Goal: Information Seeking & Learning: Learn about a topic

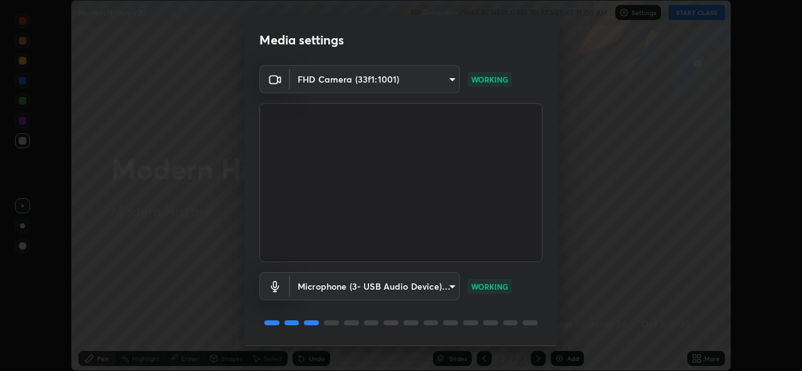
scroll to position [39, 0]
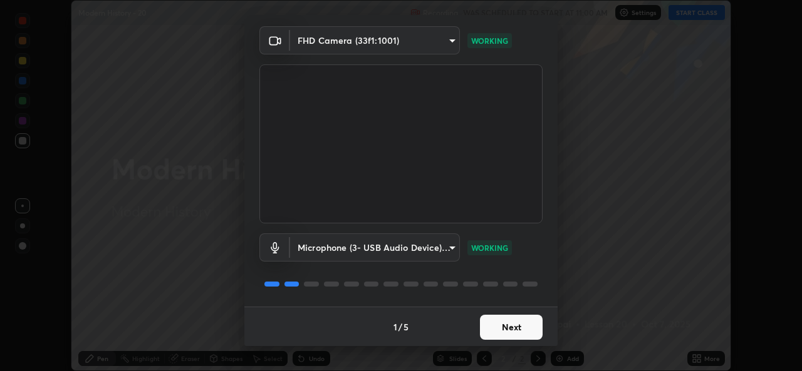
click at [506, 330] on button "Next" at bounding box center [511, 327] width 63 height 25
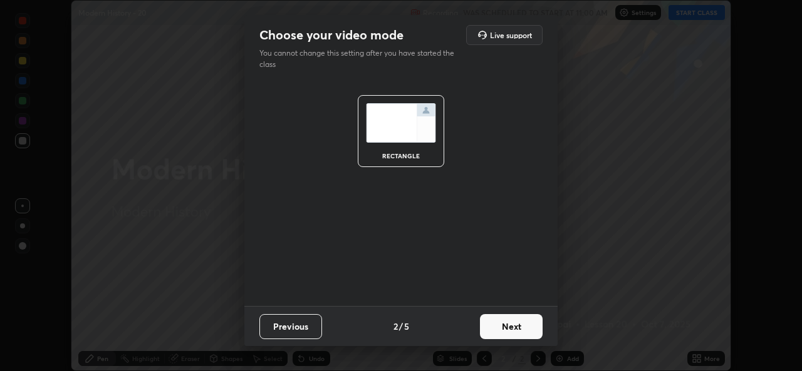
scroll to position [0, 0]
click at [505, 327] on button "Next" at bounding box center [511, 326] width 63 height 25
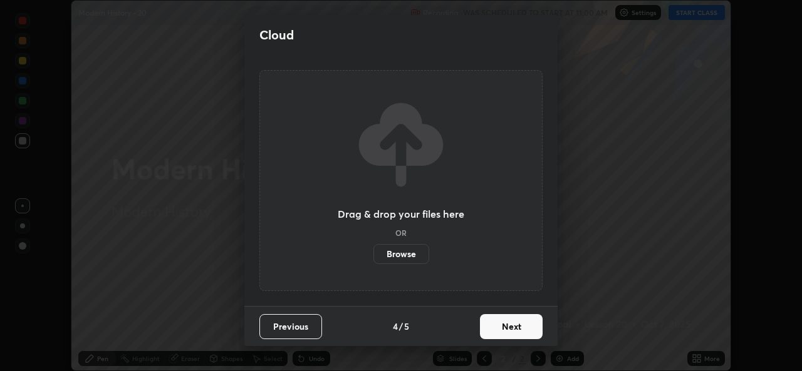
click at [512, 328] on button "Next" at bounding box center [511, 326] width 63 height 25
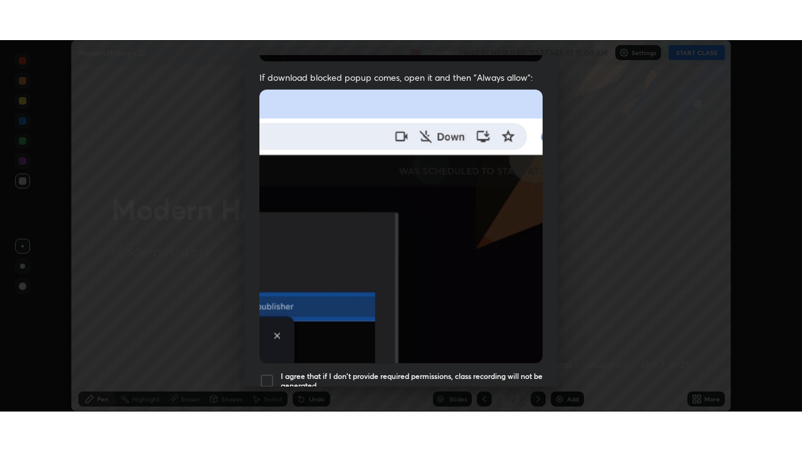
scroll to position [294, 0]
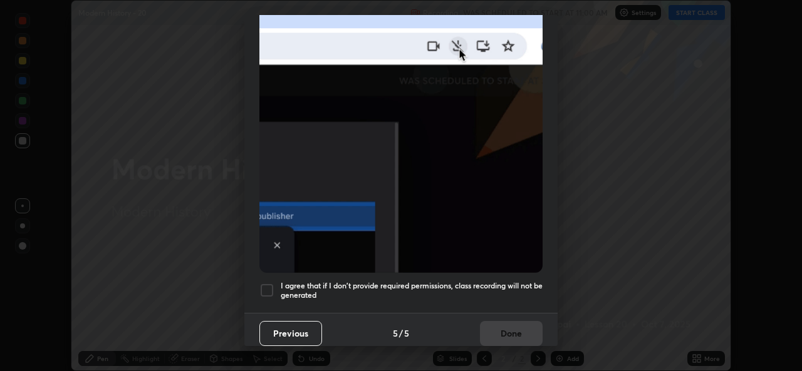
click at [434, 285] on h5 "I agree that if I don't provide required permissions, class recording will not …" at bounding box center [412, 290] width 262 height 19
click at [510, 333] on button "Done" at bounding box center [511, 333] width 63 height 25
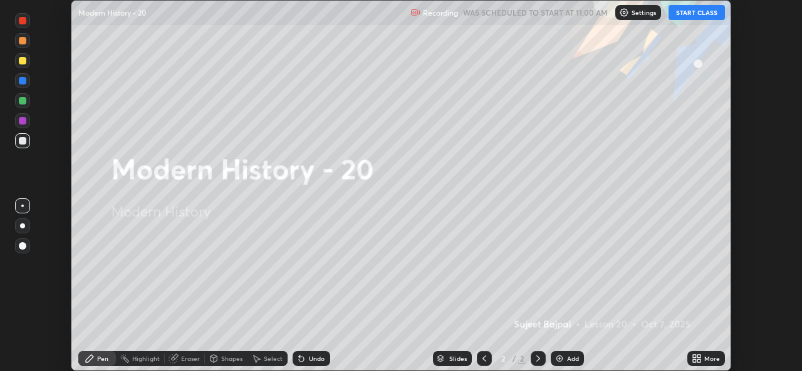
click at [694, 361] on icon at bounding box center [694, 361] width 3 height 3
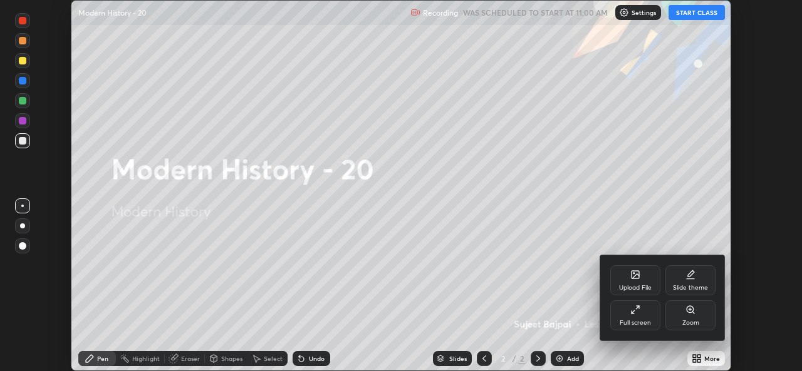
click at [632, 291] on div "Upload File" at bounding box center [635, 288] width 33 height 6
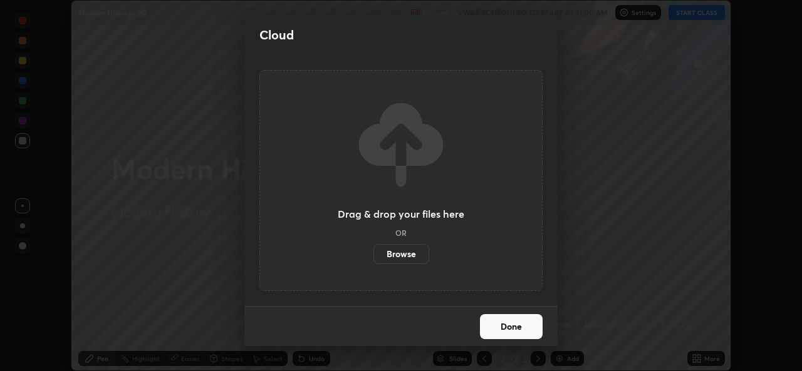
click at [409, 255] on label "Browse" at bounding box center [401, 254] width 56 height 20
click at [373, 255] on input "Browse" at bounding box center [373, 254] width 0 height 20
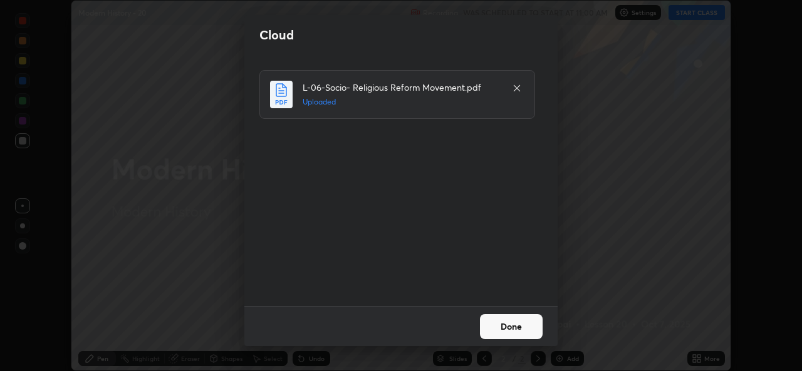
click at [499, 330] on button "Done" at bounding box center [511, 326] width 63 height 25
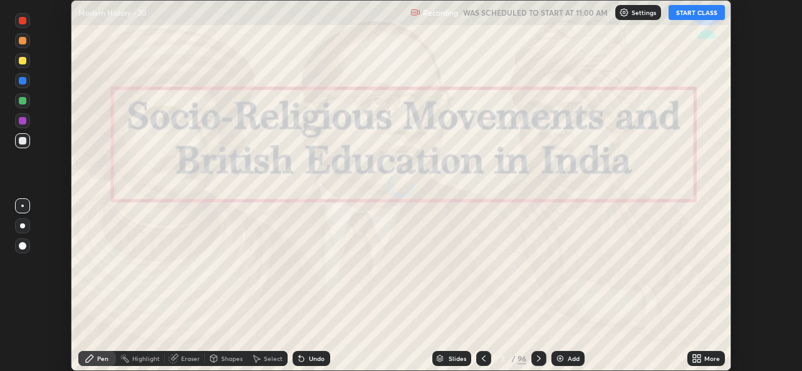
click at [483, 358] on icon at bounding box center [484, 359] width 10 height 10
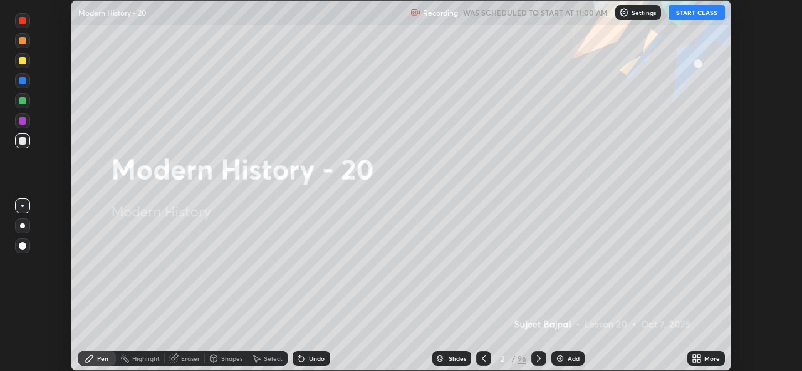
click at [538, 359] on icon at bounding box center [539, 359] width 10 height 10
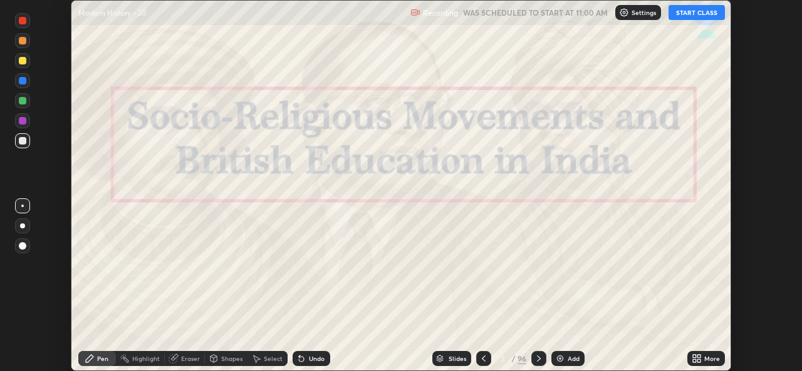
click at [482, 360] on icon at bounding box center [484, 359] width 10 height 10
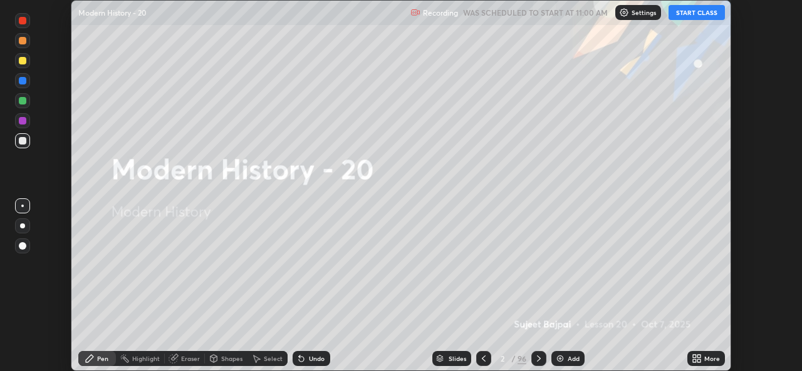
click at [694, 356] on icon at bounding box center [694, 356] width 3 height 3
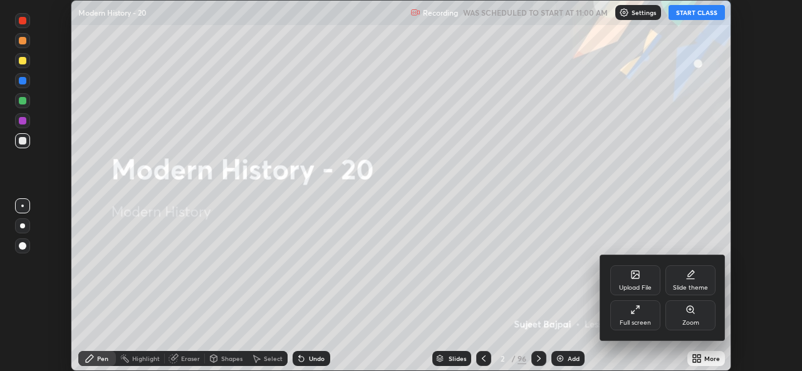
click at [636, 321] on div "Full screen" at bounding box center [635, 323] width 31 height 6
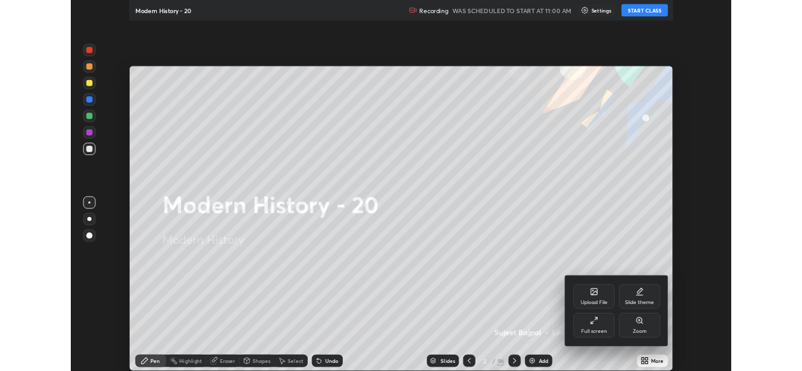
scroll to position [451, 802]
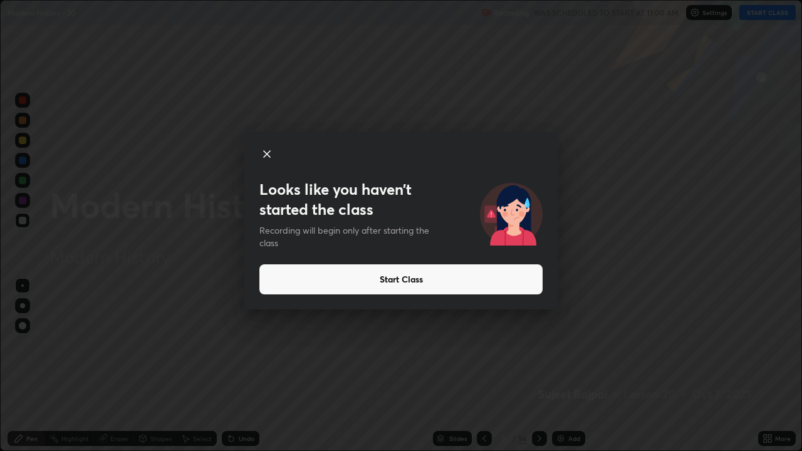
click at [409, 284] on button "Start Class" at bounding box center [400, 279] width 283 height 30
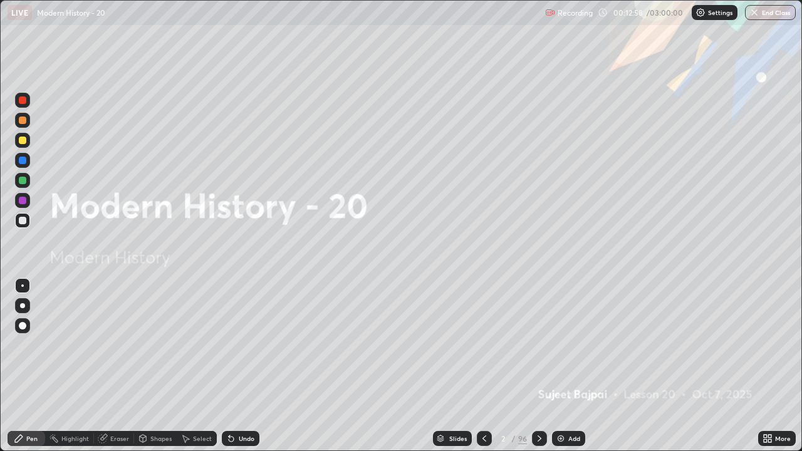
click at [482, 371] on icon at bounding box center [484, 438] width 10 height 10
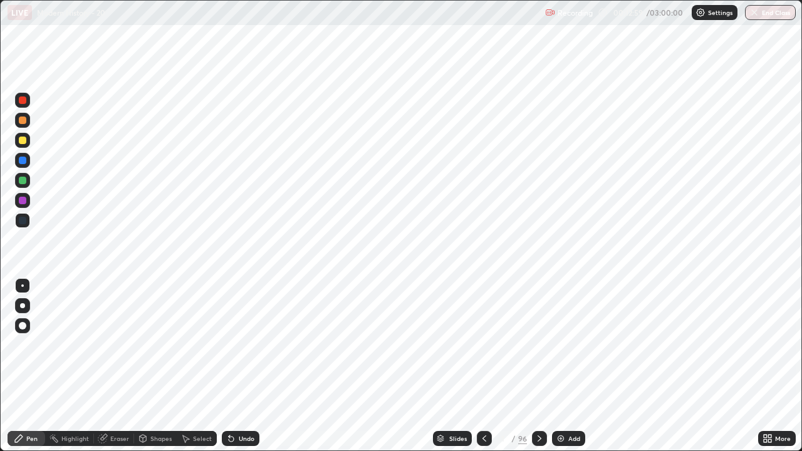
click at [537, 371] on icon at bounding box center [539, 438] width 10 height 10
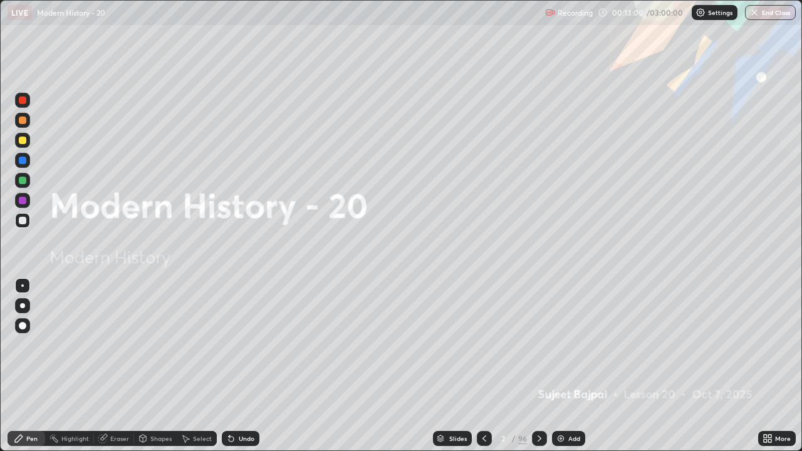
click at [538, 371] on icon at bounding box center [539, 438] width 4 height 6
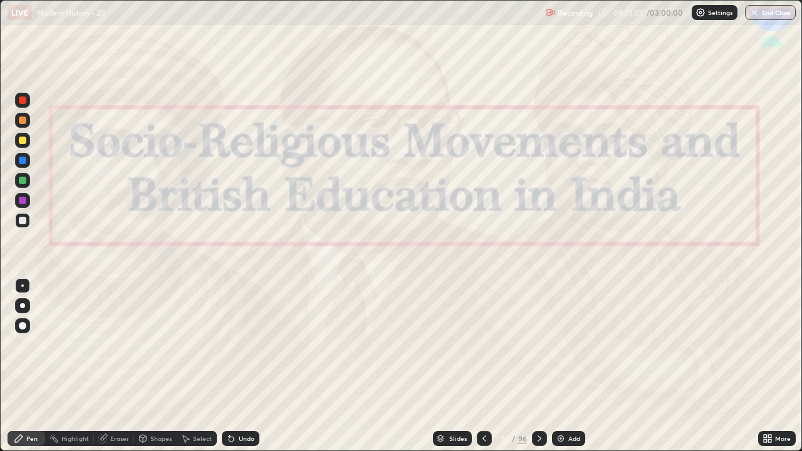
click at [484, 371] on icon at bounding box center [484, 438] width 10 height 10
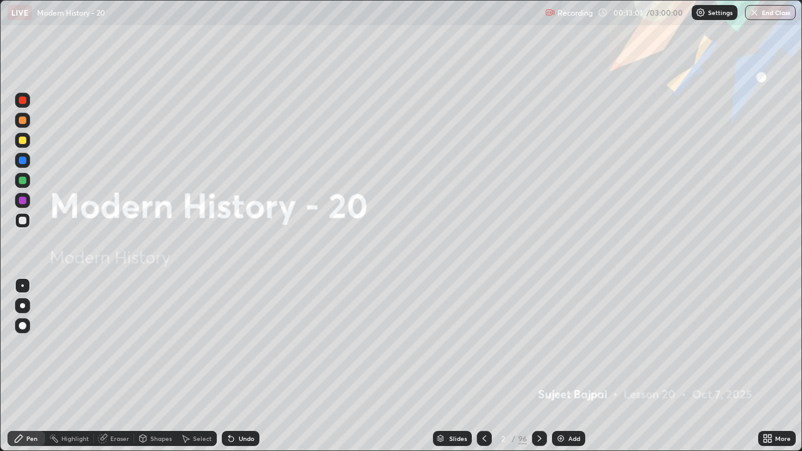
click at [561, 371] on img at bounding box center [561, 438] width 10 height 10
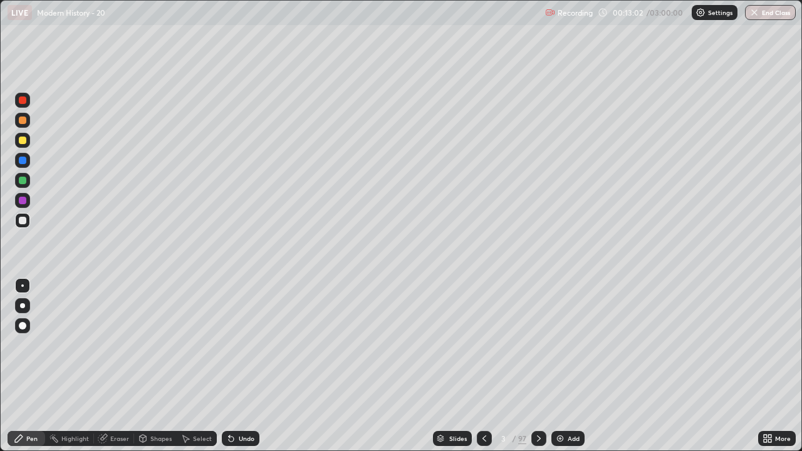
click at [565, 371] on div "Add" at bounding box center [567, 438] width 33 height 15
click at [568, 371] on div "Add" at bounding box center [574, 438] width 12 height 6
click at [565, 371] on div "Add" at bounding box center [568, 438] width 33 height 15
click at [565, 371] on img at bounding box center [563, 438] width 10 height 10
click at [569, 371] on div "Add" at bounding box center [575, 438] width 12 height 6
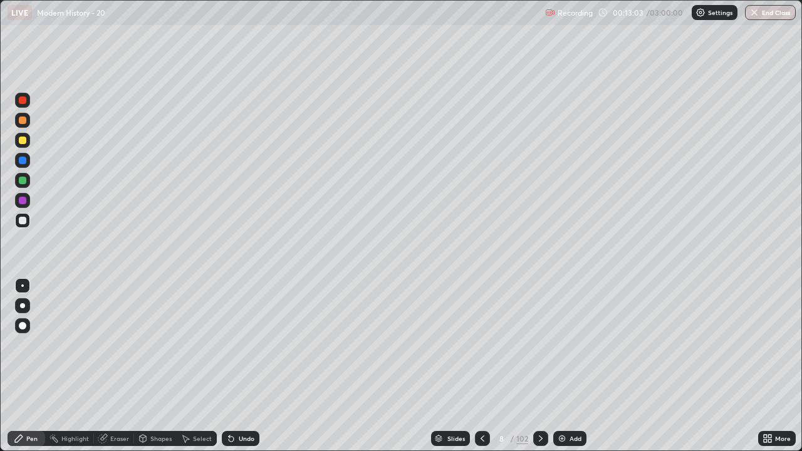
click at [481, 371] on icon at bounding box center [482, 438] width 10 height 10
click at [482, 371] on icon at bounding box center [482, 438] width 10 height 10
click at [481, 371] on icon at bounding box center [482, 438] width 10 height 10
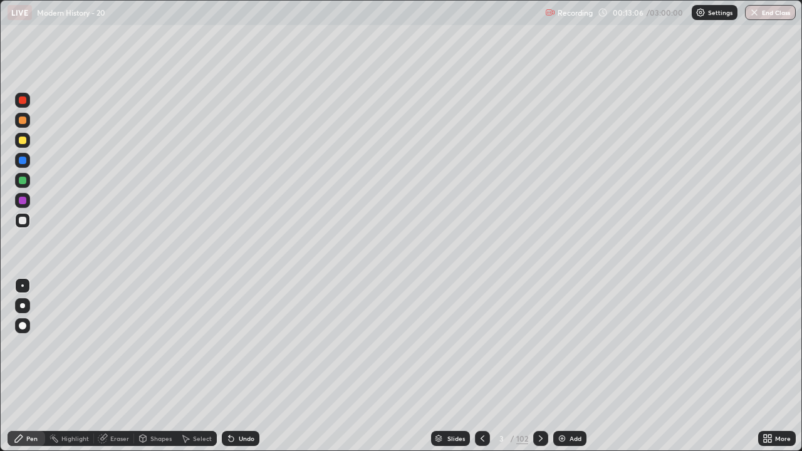
click at [481, 371] on icon at bounding box center [482, 438] width 10 height 10
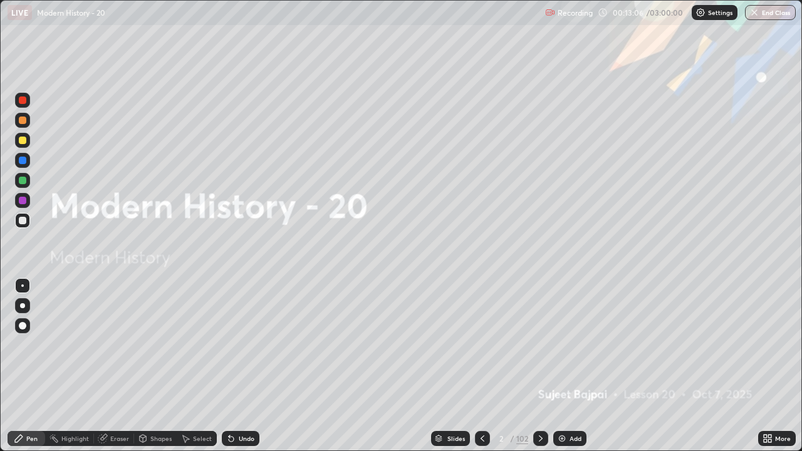
click at [539, 371] on icon at bounding box center [541, 438] width 10 height 10
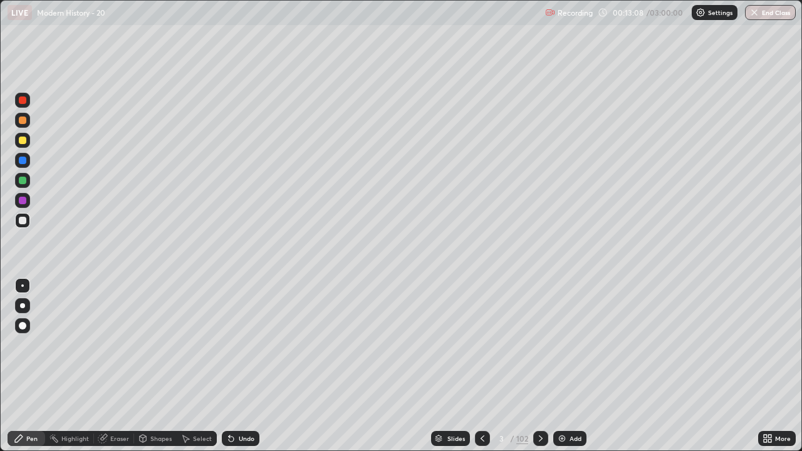
click at [24, 139] on div at bounding box center [23, 141] width 8 height 8
click at [539, 371] on icon at bounding box center [541, 438] width 10 height 10
click at [246, 371] on div "Undo" at bounding box center [247, 438] width 16 height 6
click at [248, 371] on div "Undo" at bounding box center [247, 438] width 16 height 6
click at [247, 371] on div "Undo" at bounding box center [241, 438] width 38 height 15
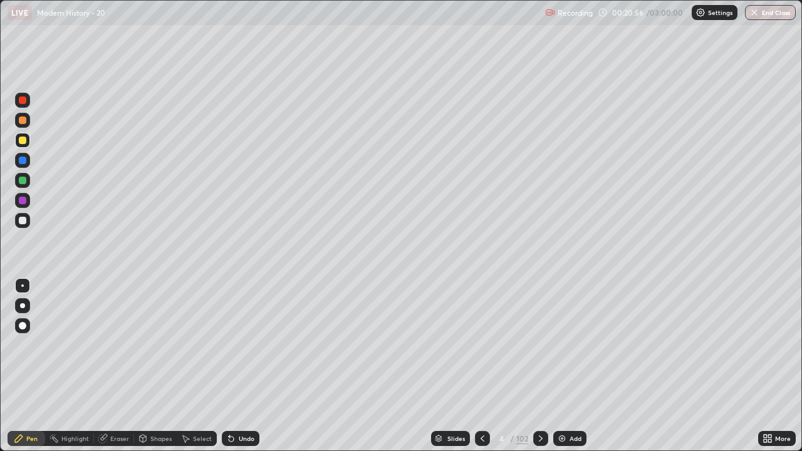
click at [247, 371] on div "Undo" at bounding box center [241, 438] width 38 height 15
click at [247, 371] on div "Undo" at bounding box center [247, 438] width 16 height 6
click at [244, 371] on div "Undo" at bounding box center [247, 438] width 16 height 6
click at [242, 371] on div "Undo" at bounding box center [241, 438] width 38 height 15
click at [243, 371] on div "Undo" at bounding box center [247, 438] width 16 height 6
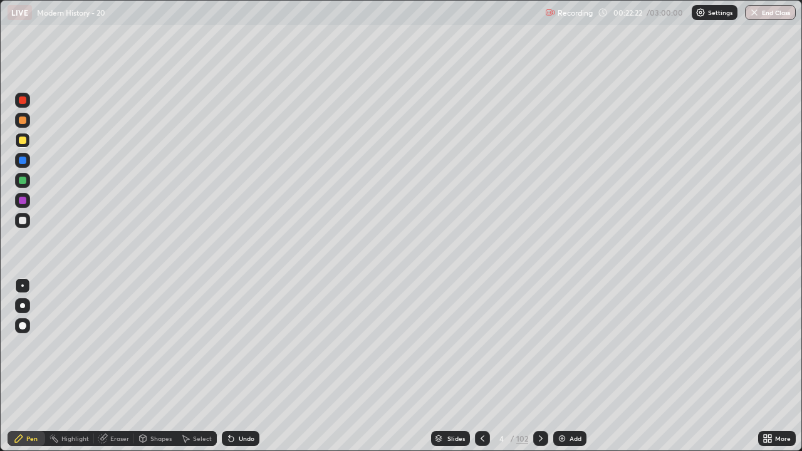
click at [249, 371] on div "Undo" at bounding box center [247, 438] width 16 height 6
click at [249, 371] on div "Undo" at bounding box center [241, 438] width 38 height 15
click at [539, 371] on icon at bounding box center [541, 438] width 10 height 10
click at [539, 371] on icon at bounding box center [541, 438] width 4 height 6
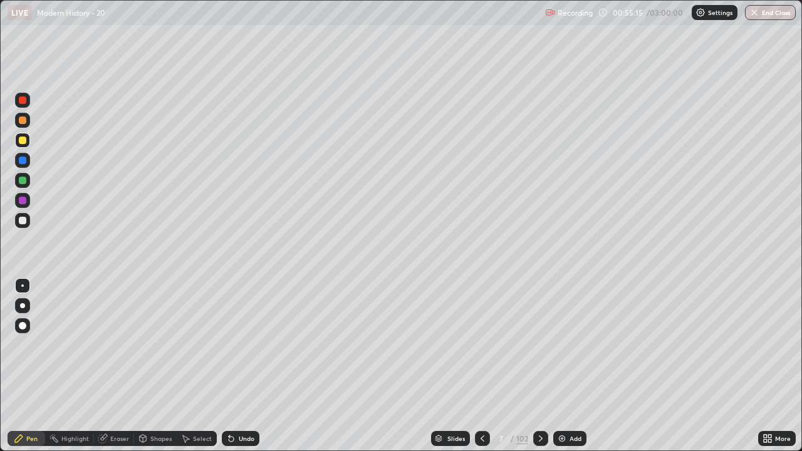
click at [239, 371] on div "Undo" at bounding box center [247, 438] width 16 height 6
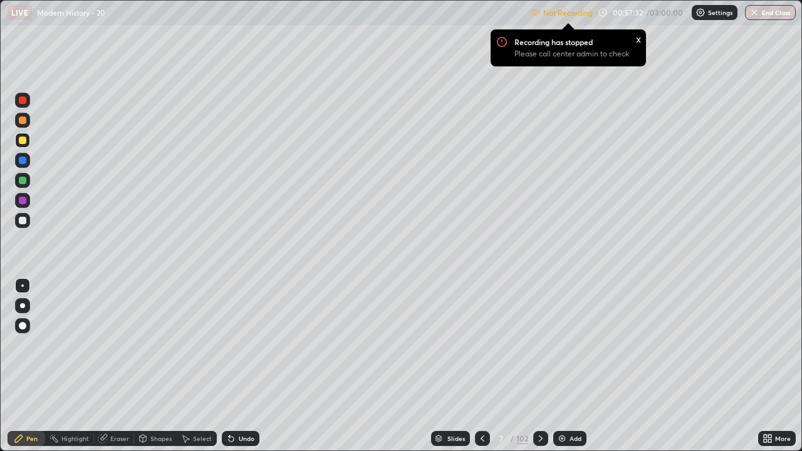
click at [600, 47] on div "Recording has stopped Please call center admin to check" at bounding box center [576, 51] width 125 height 29
click at [575, 14] on p "Not Recording" at bounding box center [567, 12] width 49 height 9
click at [579, 13] on p "Not Recording" at bounding box center [567, 12] width 49 height 9
click at [613, 14] on div "Not Recording Recording has stopped Please call center admin to check x 00:57:3…" at bounding box center [663, 13] width 265 height 24
click at [615, 13] on div "Not Recording Recording has stopped Please call center admin to check x 00:57:3…" at bounding box center [663, 13] width 265 height 24
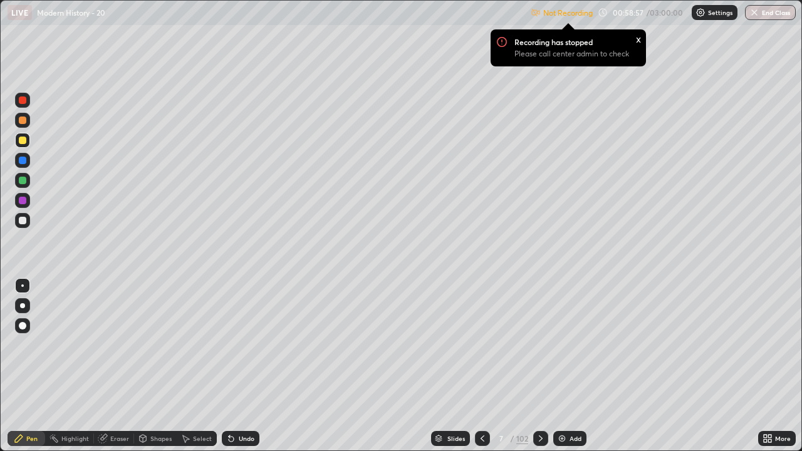
click at [715, 11] on p "Settings" at bounding box center [720, 12] width 24 height 6
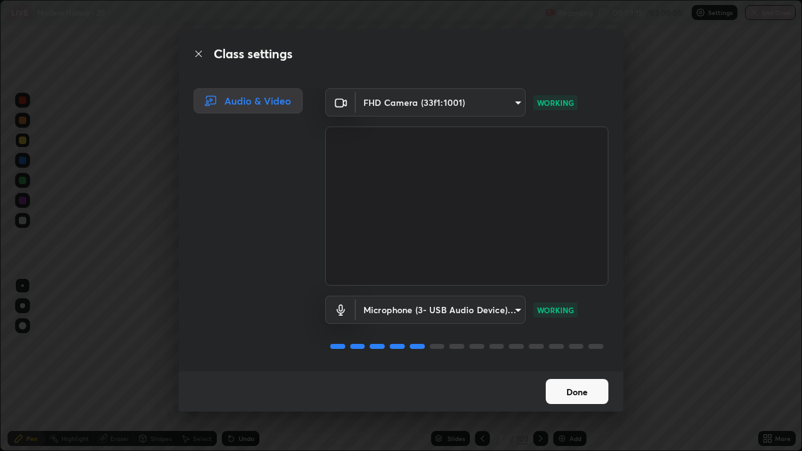
click at [583, 371] on button "Done" at bounding box center [577, 391] width 63 height 25
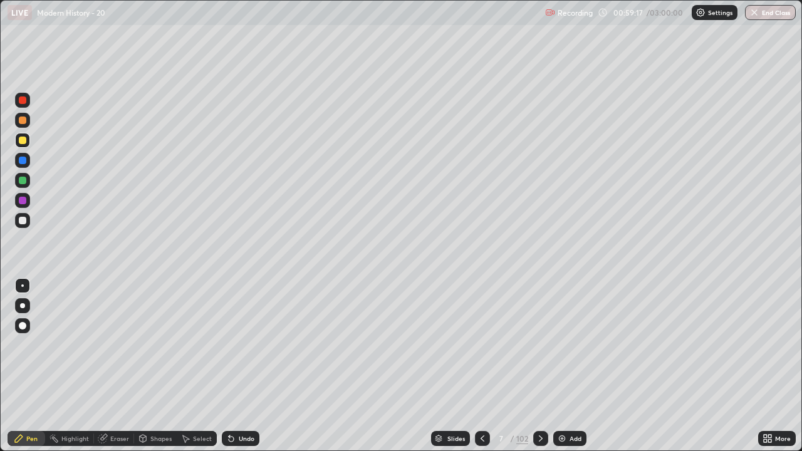
click at [776, 371] on div "More" at bounding box center [783, 438] width 16 height 6
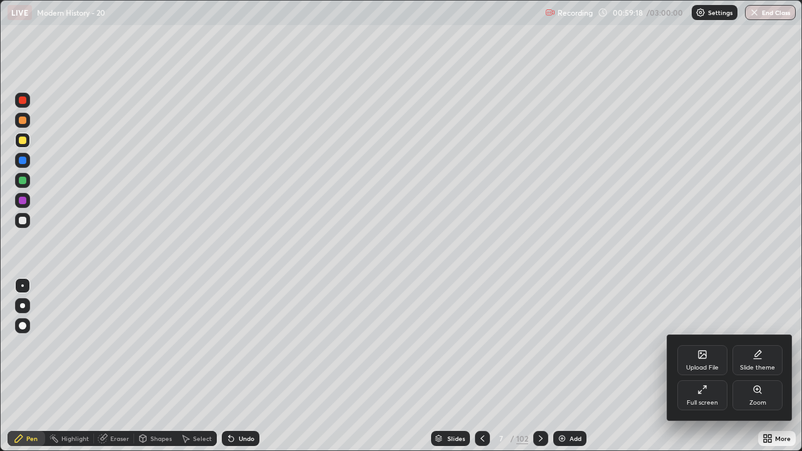
click at [700, 371] on div "Full screen" at bounding box center [702, 403] width 31 height 6
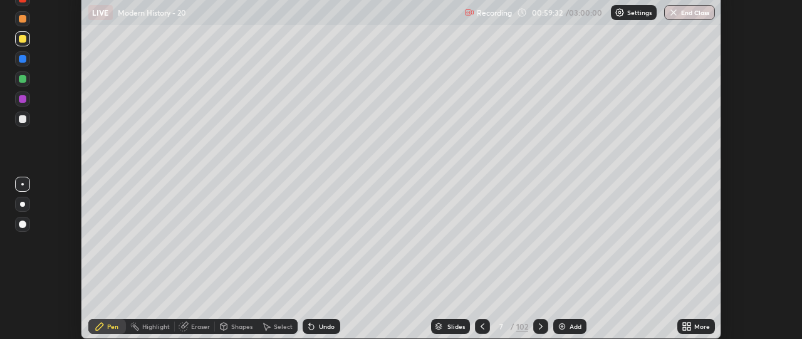
scroll to position [62304, 61841]
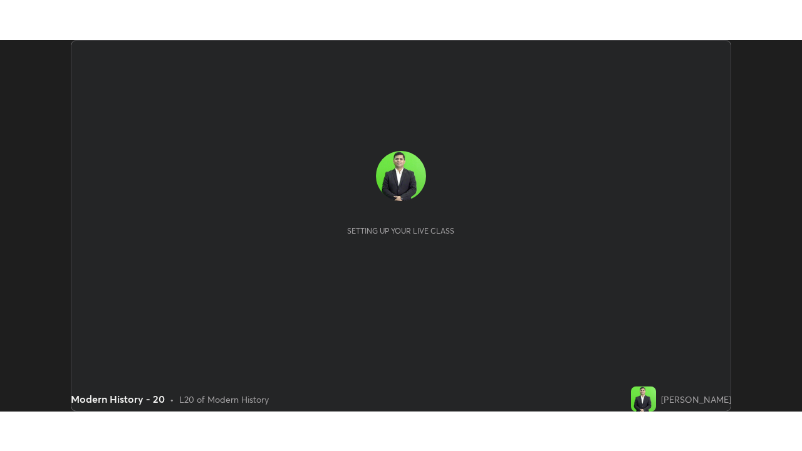
scroll to position [371, 802]
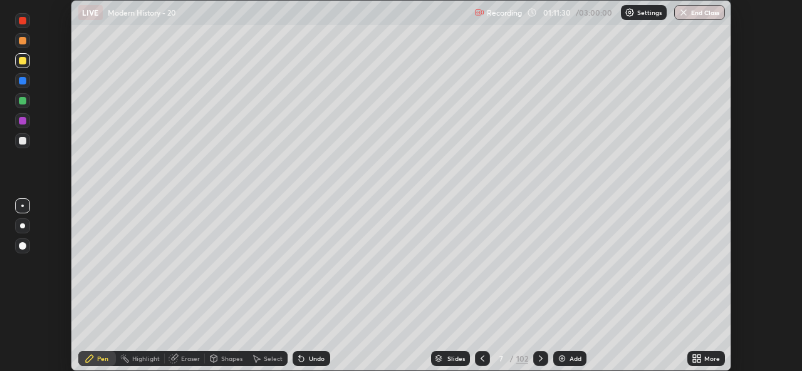
click at [639, 12] on p "Settings" at bounding box center [649, 12] width 24 height 6
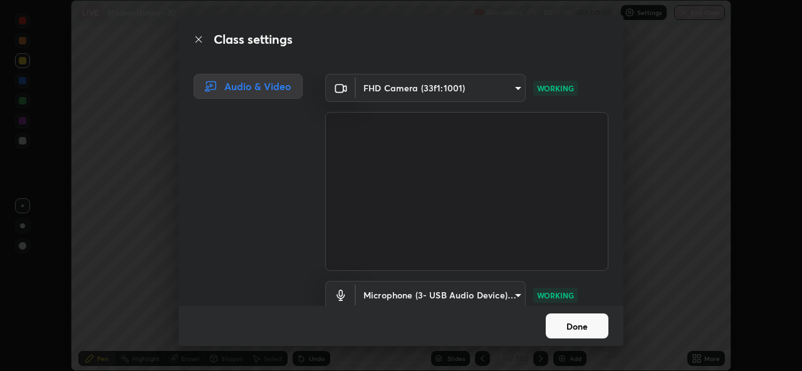
click at [588, 319] on button "Done" at bounding box center [577, 326] width 63 height 25
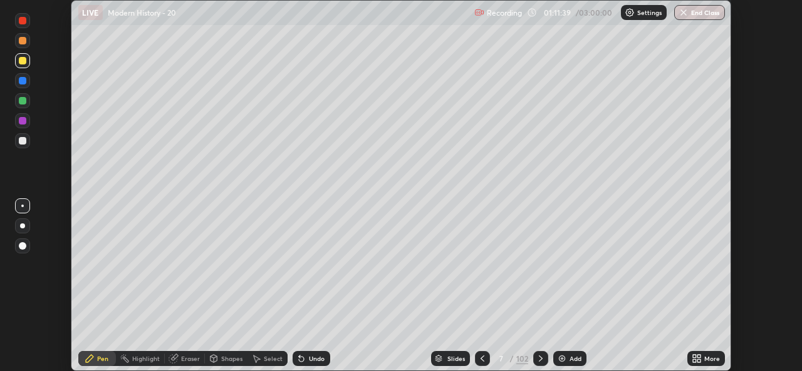
click at [703, 356] on div "More" at bounding box center [706, 358] width 38 height 15
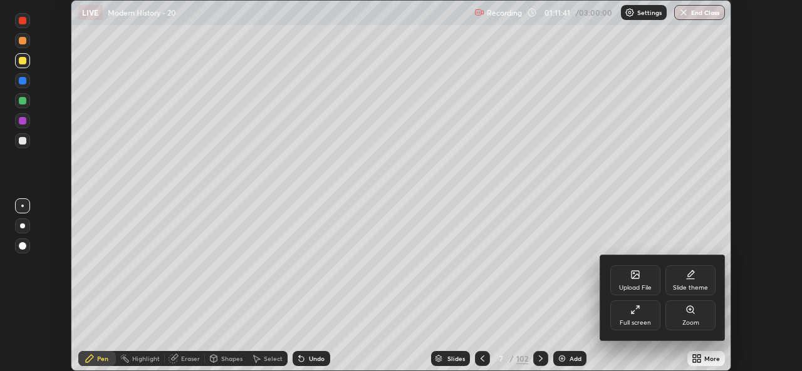
click at [640, 323] on div "Full screen" at bounding box center [635, 323] width 31 height 6
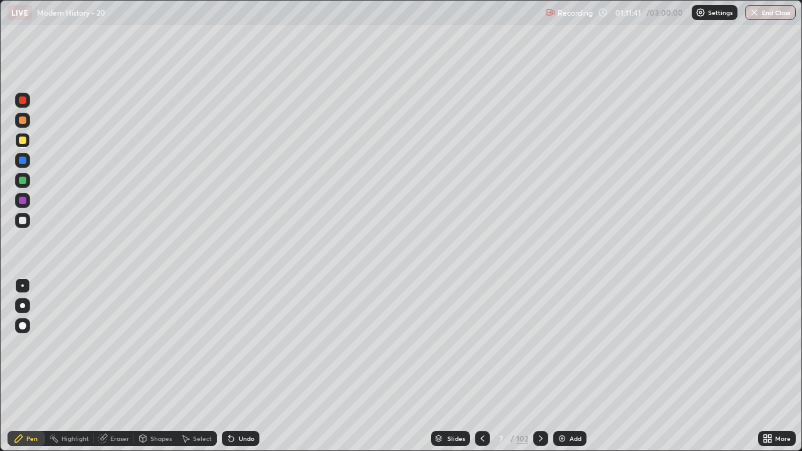
scroll to position [451, 802]
click at [710, 16] on p "Settings" at bounding box center [720, 12] width 24 height 6
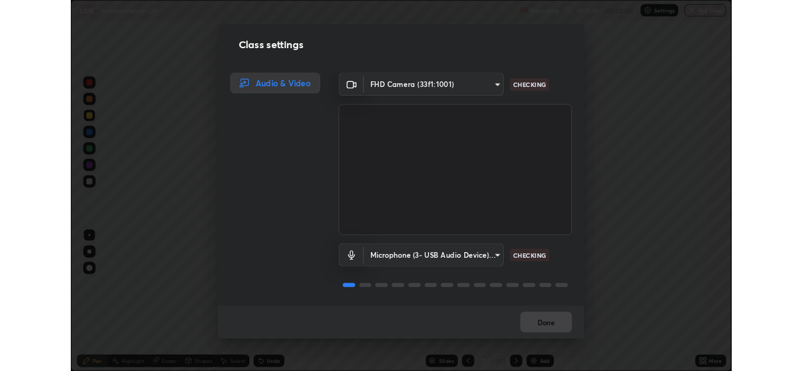
scroll to position [1, 0]
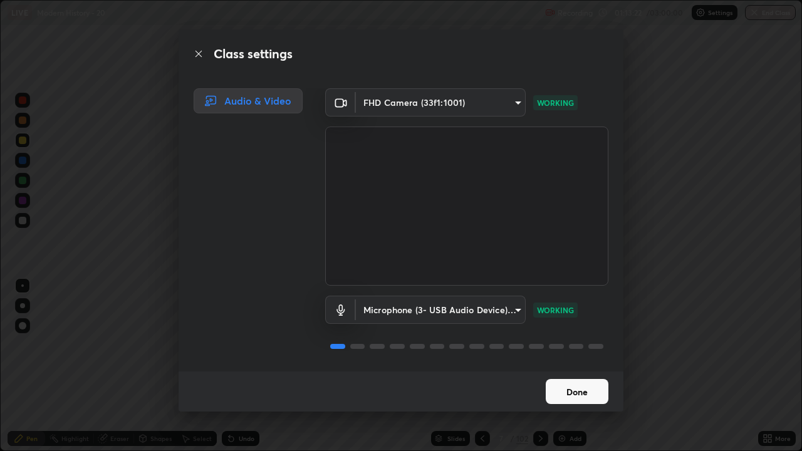
click at [562, 371] on button "Done" at bounding box center [577, 391] width 63 height 25
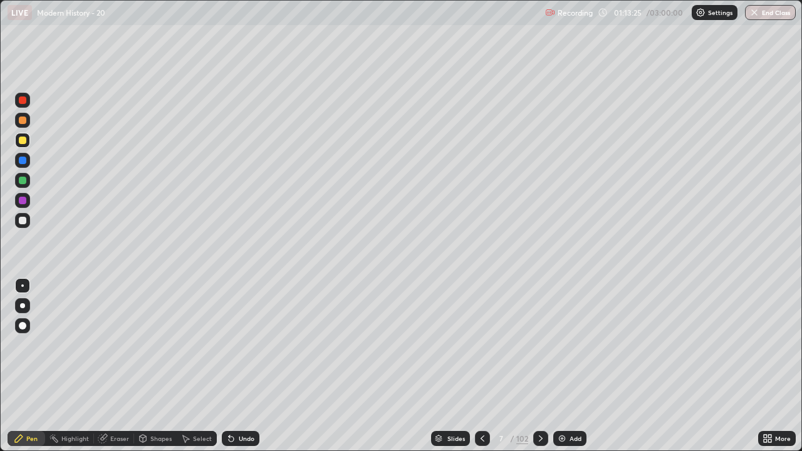
click at [769, 371] on icon at bounding box center [769, 440] width 3 height 3
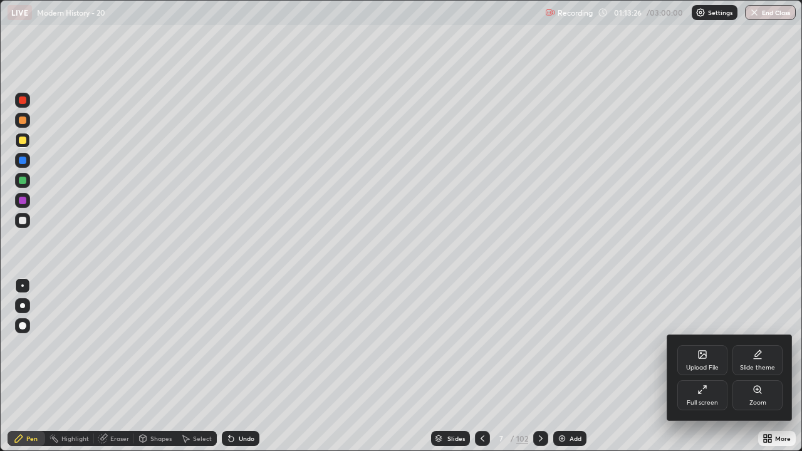
click at [699, 371] on div "Full screen" at bounding box center [702, 403] width 31 height 6
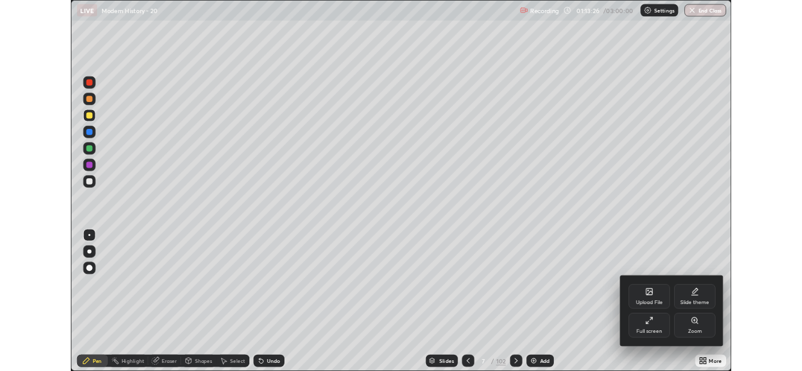
scroll to position [62271, 61841]
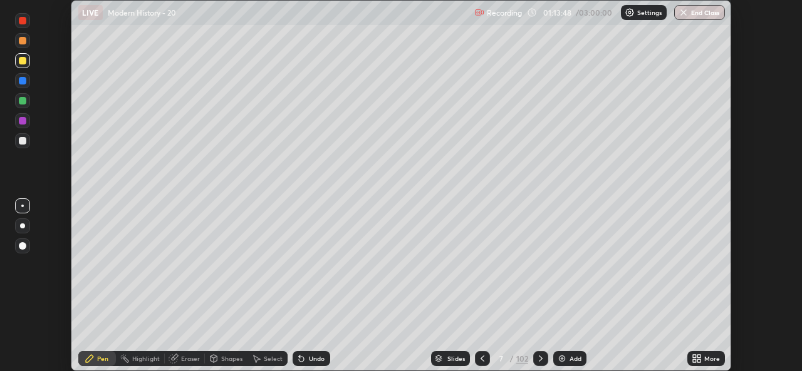
click at [651, 13] on p "Settings" at bounding box center [649, 12] width 24 height 6
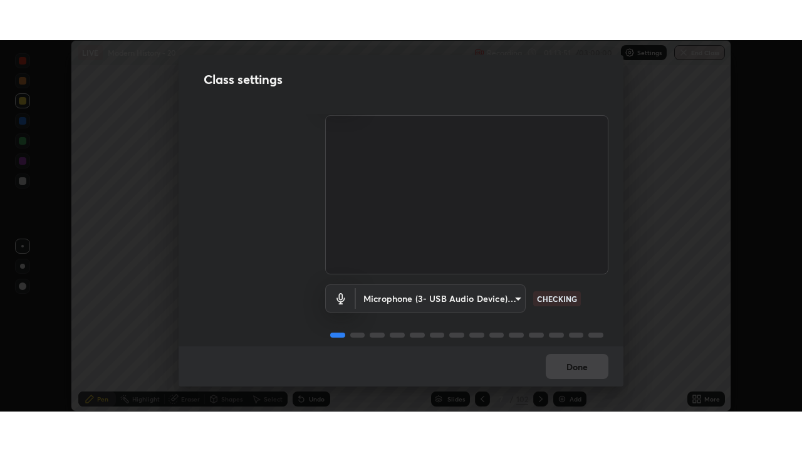
scroll to position [51, 0]
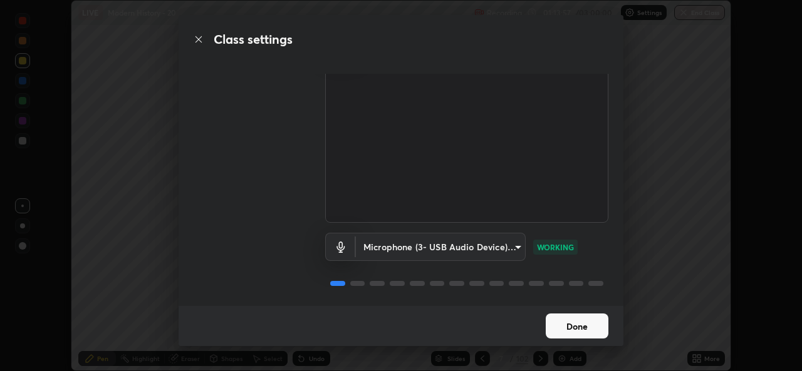
click at [584, 330] on button "Done" at bounding box center [577, 326] width 63 height 25
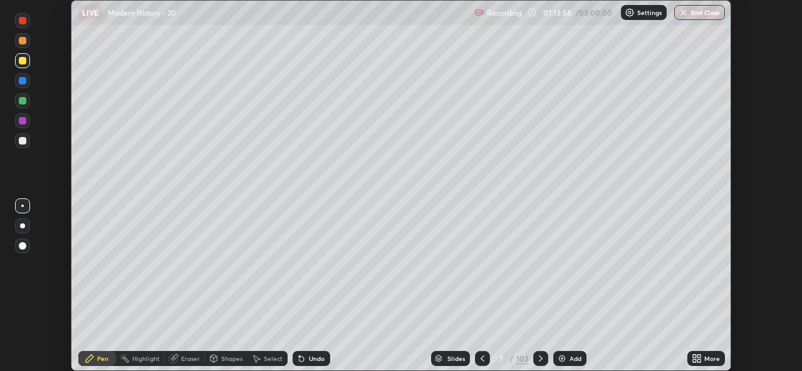
click at [699, 356] on icon at bounding box center [698, 356] width 3 height 3
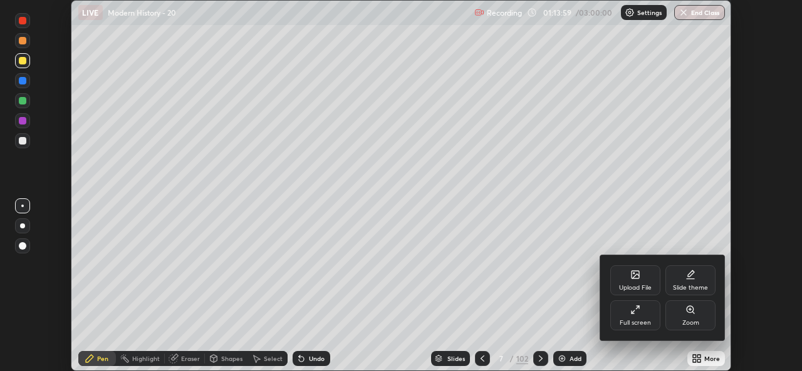
click at [638, 316] on div "Full screen" at bounding box center [635, 316] width 50 height 30
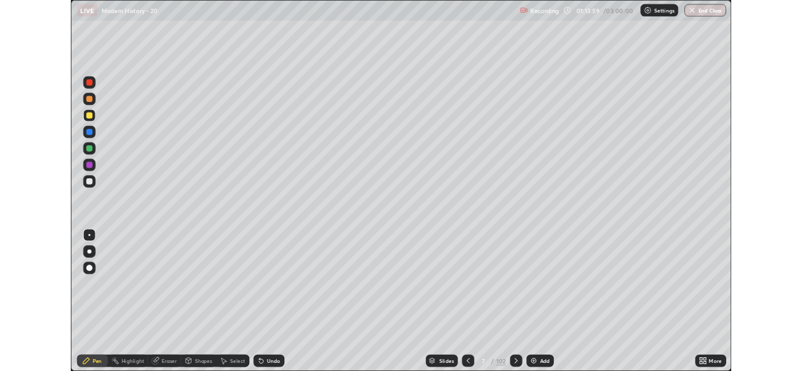
scroll to position [451, 802]
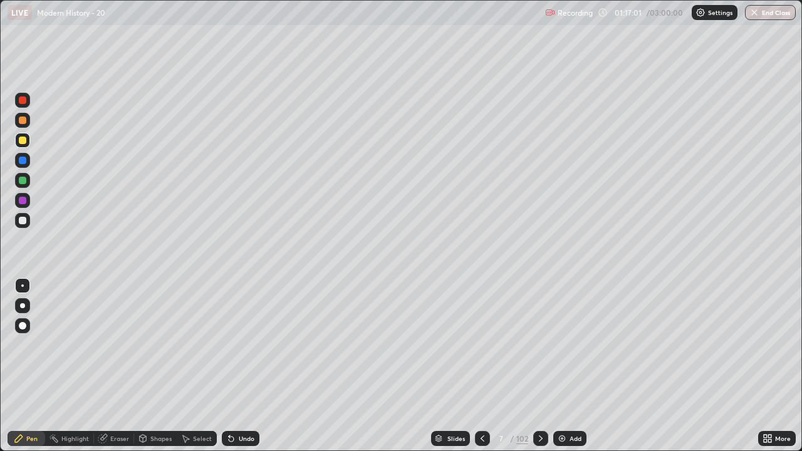
click at [708, 15] on p "Settings" at bounding box center [720, 12] width 24 height 6
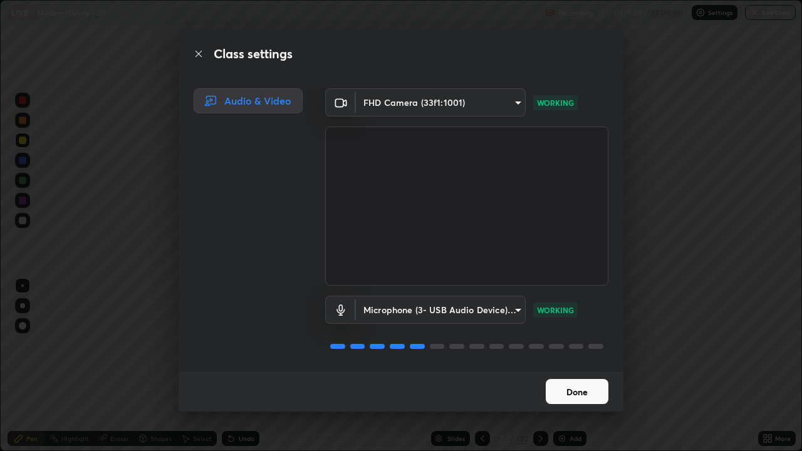
click at [573, 371] on button "Done" at bounding box center [577, 391] width 63 height 25
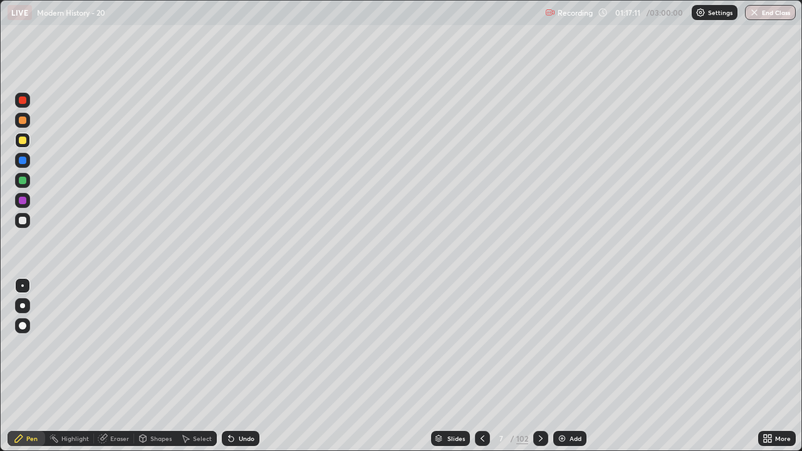
click at [767, 371] on icon at bounding box center [767, 438] width 10 height 10
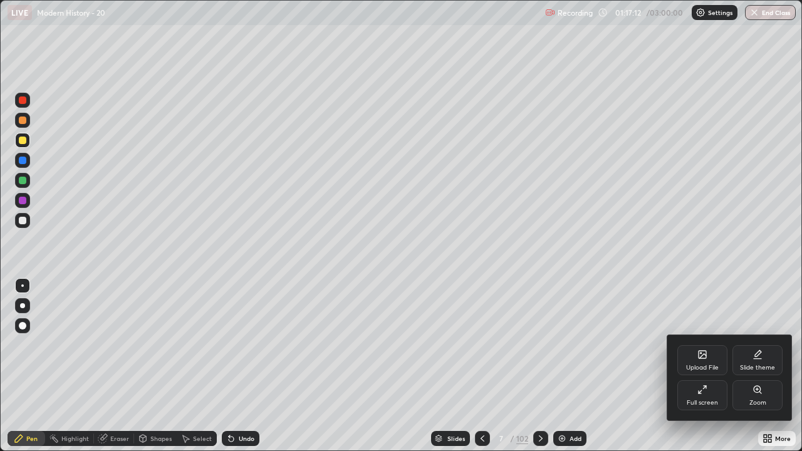
click at [715, 371] on div "Full screen" at bounding box center [702, 395] width 50 height 30
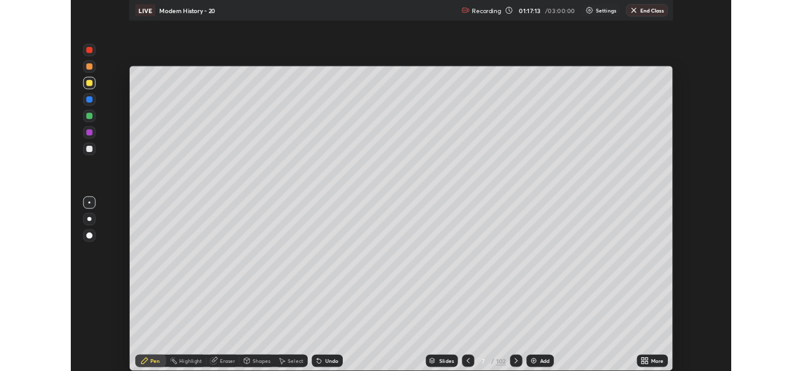
scroll to position [62271, 61841]
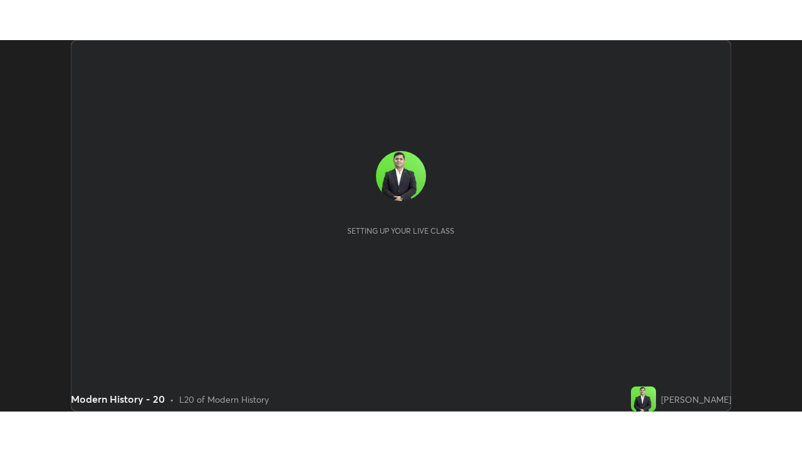
scroll to position [371, 801]
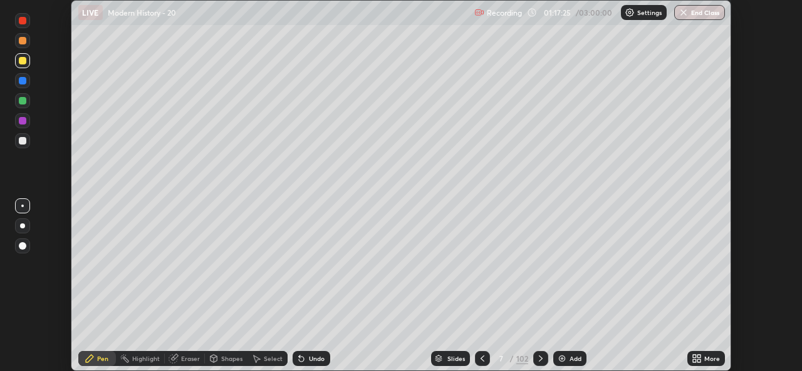
click at [710, 357] on div "More" at bounding box center [712, 359] width 16 height 6
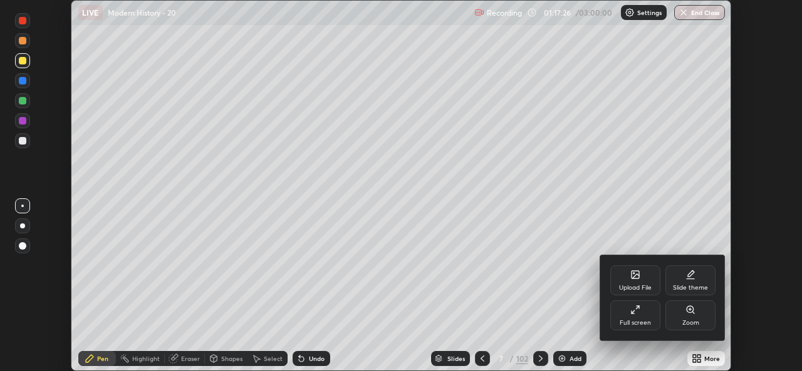
click at [651, 319] on div "Full screen" at bounding box center [635, 316] width 50 height 30
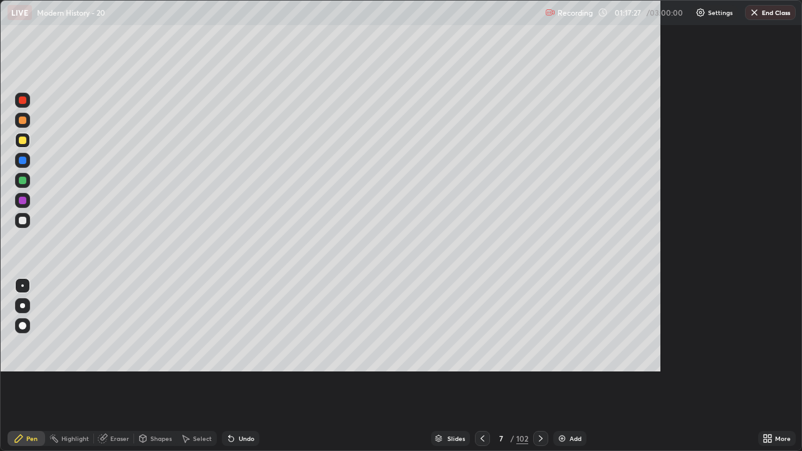
scroll to position [451, 802]
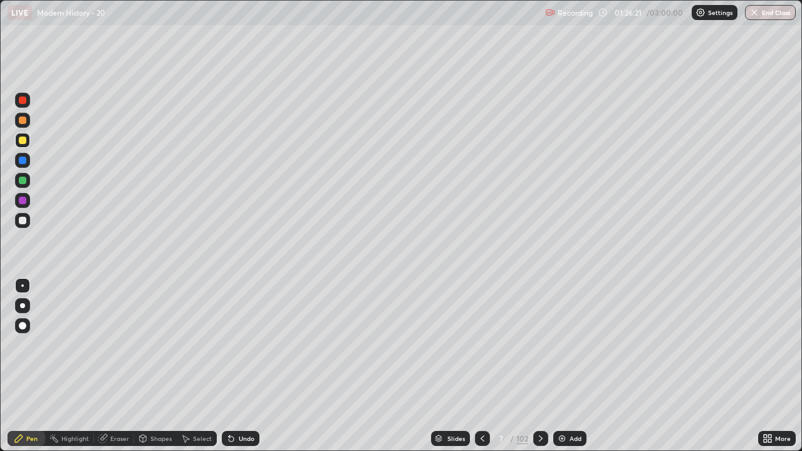
click at [539, 371] on icon at bounding box center [541, 438] width 10 height 10
click at [244, 371] on div "Undo" at bounding box center [241, 438] width 38 height 15
click at [239, 371] on div "Undo" at bounding box center [247, 438] width 16 height 6
click at [241, 371] on div "Undo" at bounding box center [247, 438] width 16 height 6
click at [538, 371] on icon at bounding box center [541, 438] width 10 height 10
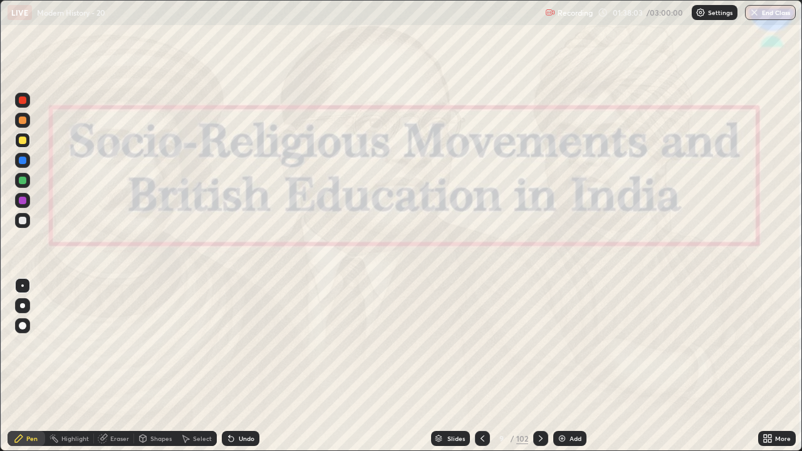
click at [481, 371] on icon at bounding box center [482, 438] width 10 height 10
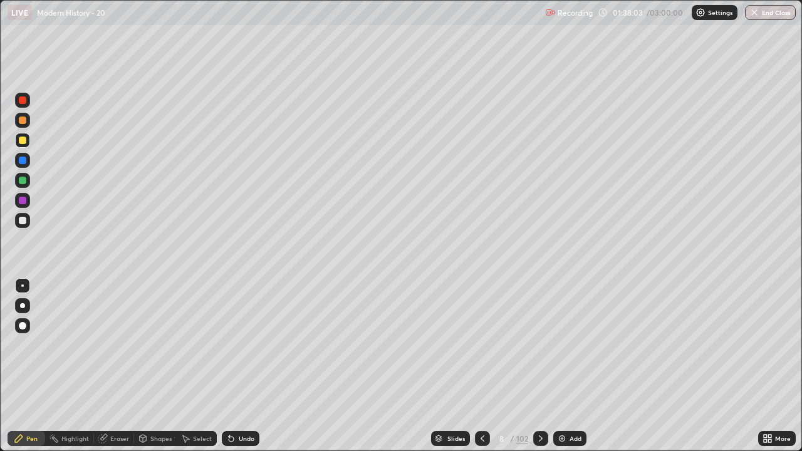
click at [570, 371] on div "Add" at bounding box center [575, 438] width 12 height 6
click at [570, 371] on div "Add" at bounding box center [576, 438] width 12 height 6
click at [566, 371] on img at bounding box center [563, 438] width 10 height 10
click at [480, 371] on icon at bounding box center [482, 438] width 10 height 10
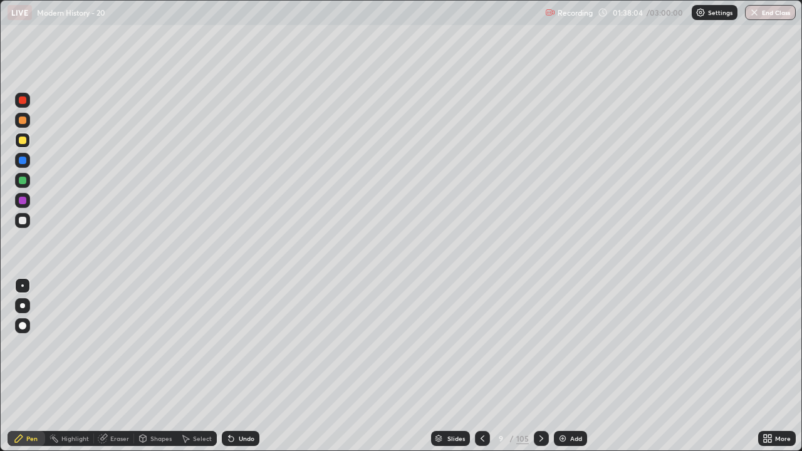
click at [480, 371] on icon at bounding box center [482, 438] width 10 height 10
click at [539, 371] on icon at bounding box center [541, 438] width 10 height 10
click at [246, 371] on div "Undo" at bounding box center [241, 438] width 38 height 15
click at [237, 371] on div "Undo" at bounding box center [241, 438] width 38 height 15
click at [539, 371] on icon at bounding box center [541, 438] width 10 height 10
